Goal: Check status: Check status

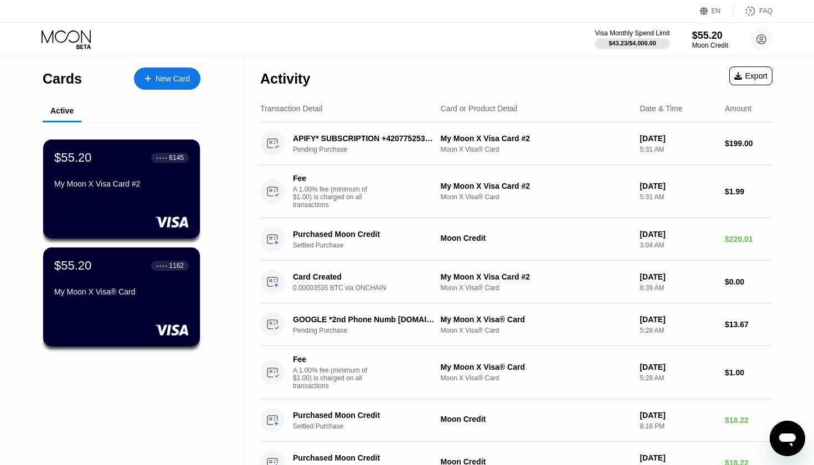
click at [75, 38] on icon at bounding box center [68, 39] width 52 height 19
click at [319, 150] on div "Pending Purchase" at bounding box center [370, 150] width 155 height 8
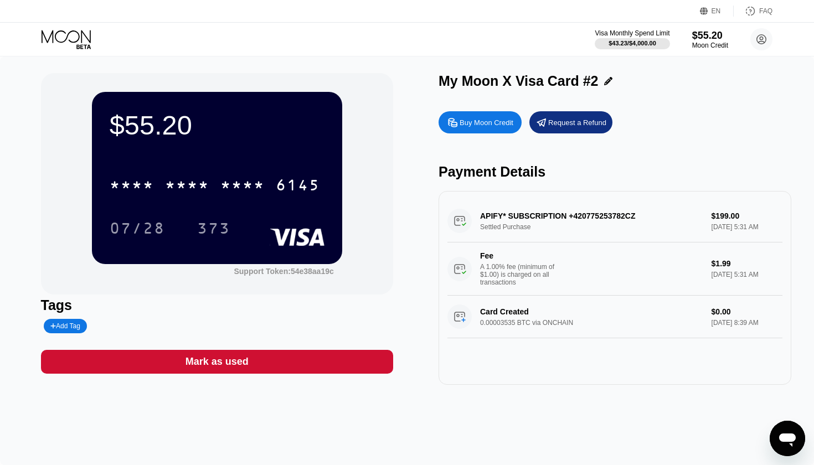
click at [75, 43] on icon at bounding box center [68, 39] width 52 height 19
